Goal: Task Accomplishment & Management: Use online tool/utility

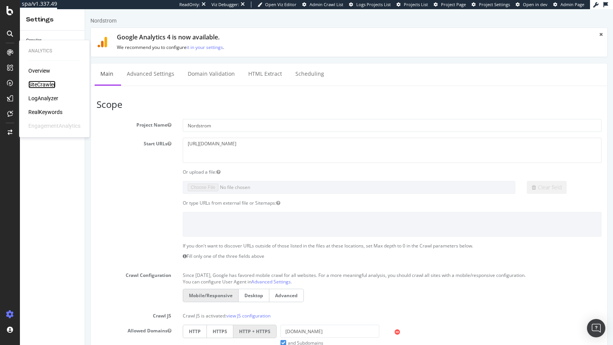
click at [47, 85] on div "SiteCrawler" at bounding box center [41, 85] width 27 height 8
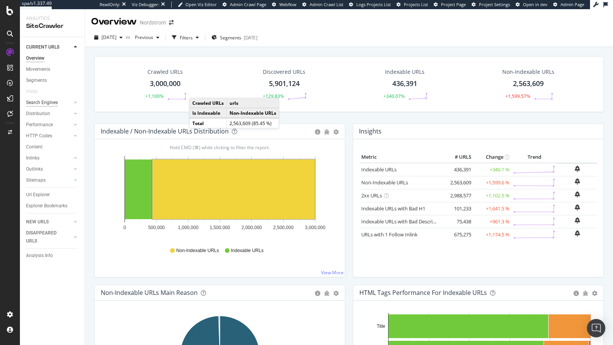
click at [44, 102] on div "Search Engines" at bounding box center [42, 103] width 32 height 8
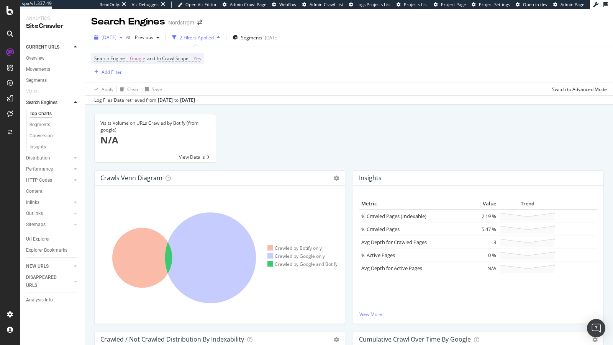
click at [111, 38] on span "[DATE]" at bounding box center [108, 37] width 15 height 7
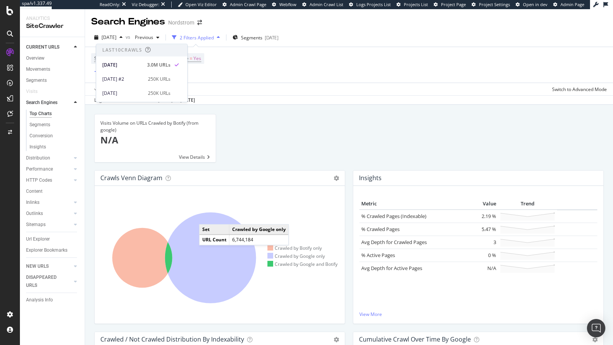
click at [206, 216] on icon at bounding box center [210, 258] width 91 height 91
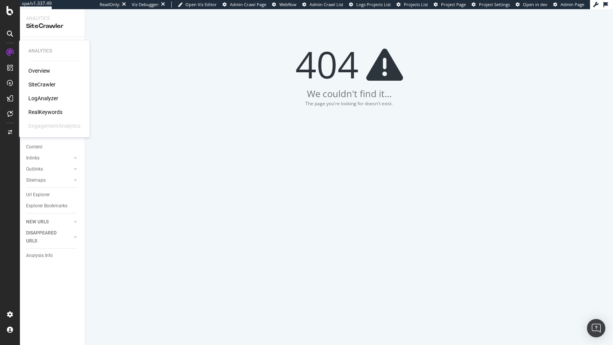
click at [47, 99] on div "LogAnalyzer" at bounding box center [43, 99] width 30 height 8
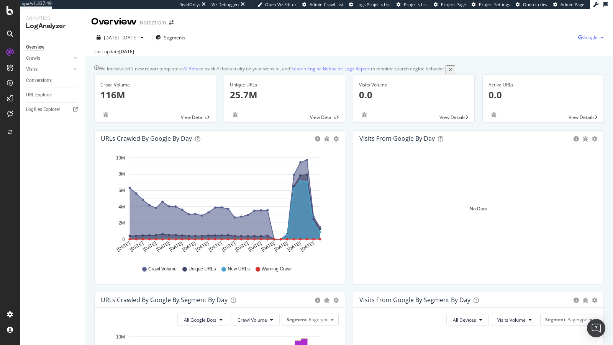
click at [592, 37] on span "Google" at bounding box center [589, 37] width 15 height 7
click at [540, 43] on span "OpenAI" at bounding box center [551, 45] width 28 height 7
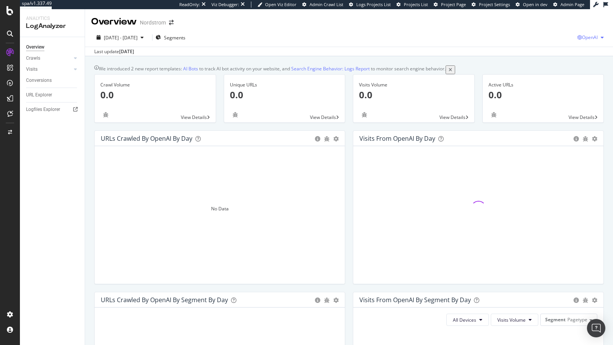
click at [584, 37] on span "OpenAI" at bounding box center [590, 37] width 16 height 7
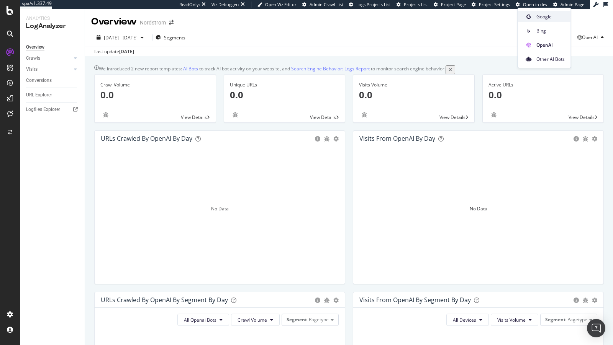
click at [553, 12] on div "Google" at bounding box center [544, 16] width 53 height 11
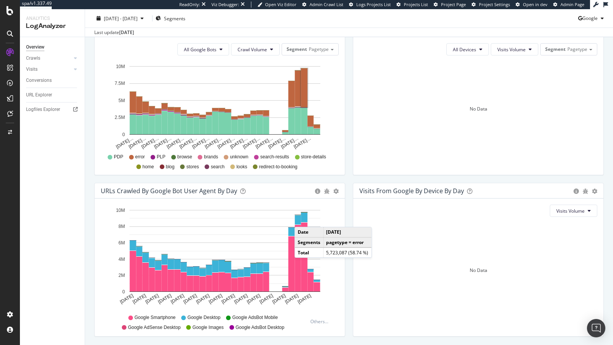
scroll to position [301, 0]
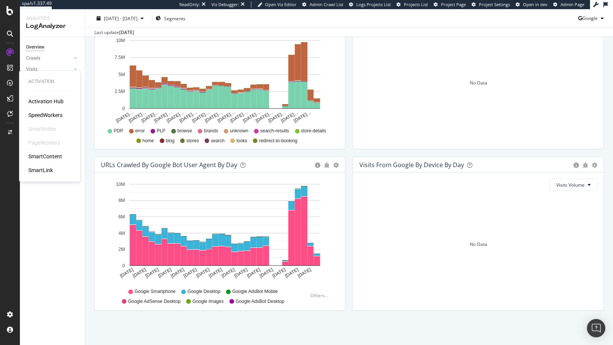
click at [41, 113] on div "SpeedWorkers" at bounding box center [45, 115] width 34 height 8
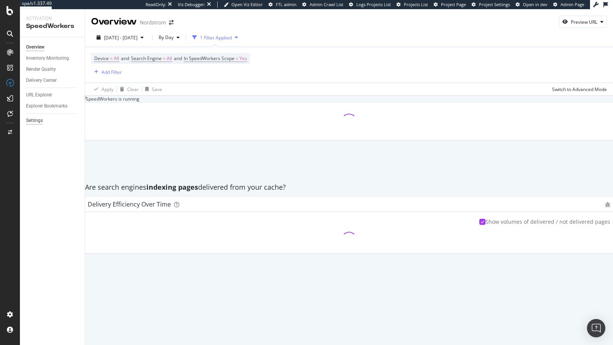
click at [31, 123] on div "Settings" at bounding box center [34, 121] width 17 height 8
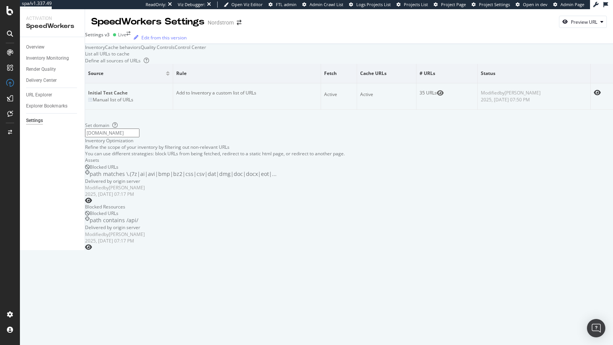
click at [119, 34] on div "Settings v3 Live Edit from this version" at bounding box center [349, 37] width 528 height 12
click at [116, 38] on div "Settings v3 Live" at bounding box center [108, 34] width 46 height 7
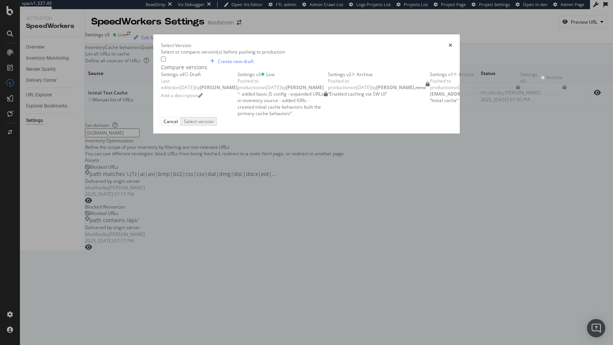
click at [161, 93] on div "Add a description" at bounding box center [199, 96] width 77 height 10
click at [237, 83] on div "Settings v4 Draft Last edited on [DATE] by [PERSON_NAME] a description" at bounding box center [199, 85] width 77 height 29
click at [215, 124] on div "Select version" at bounding box center [200, 121] width 30 height 7
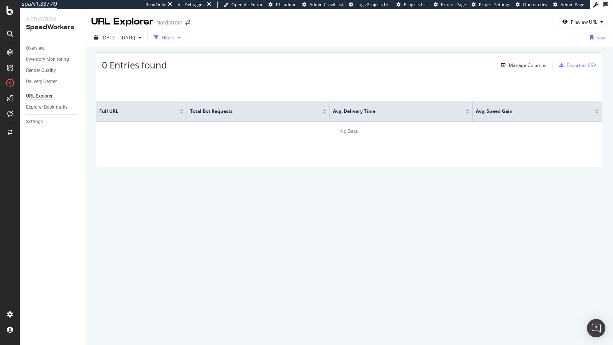
click at [162, 35] on div "button" at bounding box center [156, 37] width 11 height 11
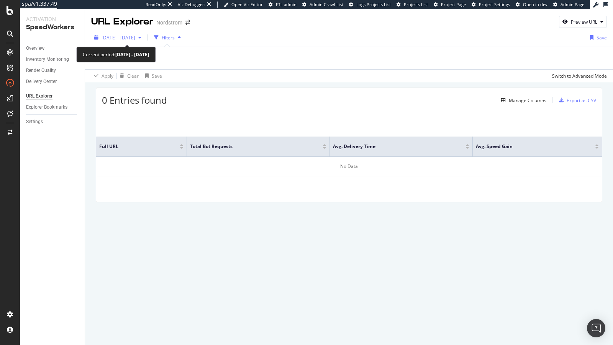
click at [110, 35] on span "[DATE] - [DATE]" at bounding box center [118, 37] width 34 height 7
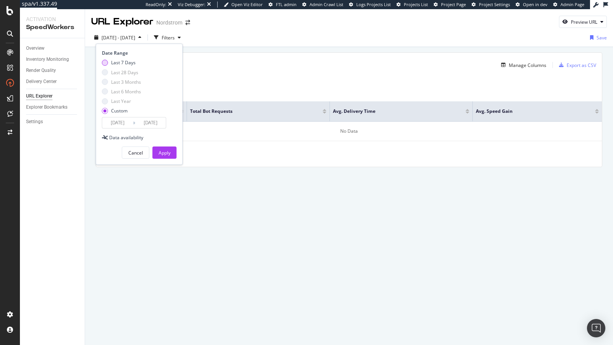
click at [117, 63] on div "Last 7 Days" at bounding box center [123, 62] width 25 height 7
type input "2025/09/24"
click at [161, 151] on div "Apply" at bounding box center [165, 153] width 12 height 7
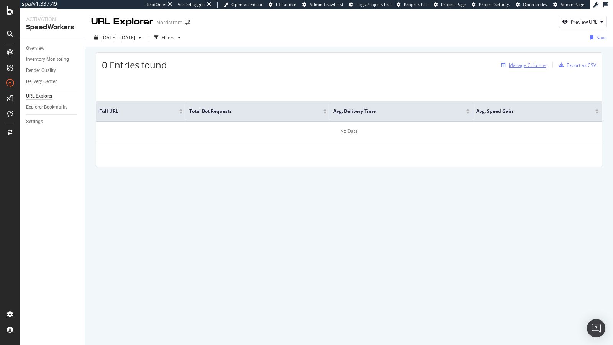
click at [528, 64] on div "Manage Columns" at bounding box center [528, 65] width 38 height 7
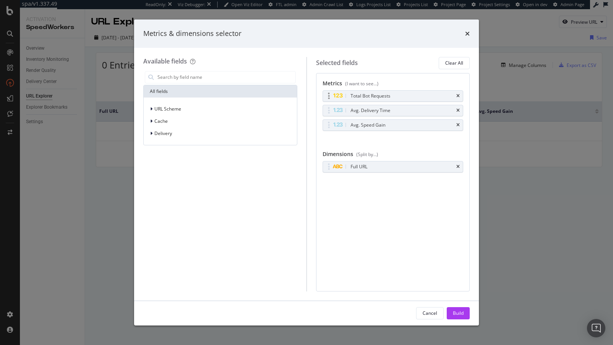
click at [461, 93] on div "Total Bot Requests" at bounding box center [393, 96] width 140 height 11
click at [459, 94] on icon "times" at bounding box center [457, 96] width 3 height 5
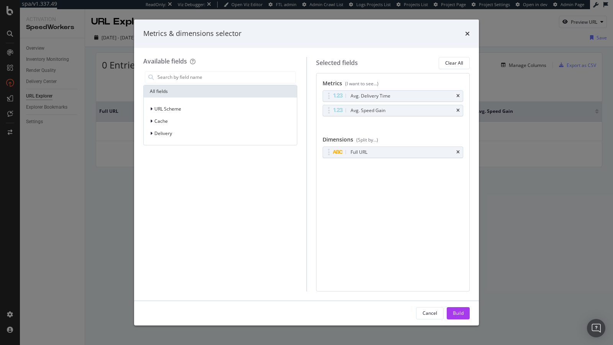
click at [459, 94] on icon "times" at bounding box center [457, 96] width 3 height 5
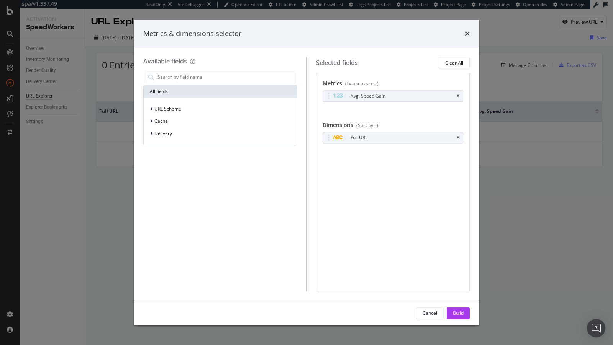
click at [459, 94] on icon "times" at bounding box center [457, 96] width 3 height 5
click at [463, 315] on div "Build" at bounding box center [458, 313] width 11 height 7
